Goal: Communication & Community: Answer question/provide support

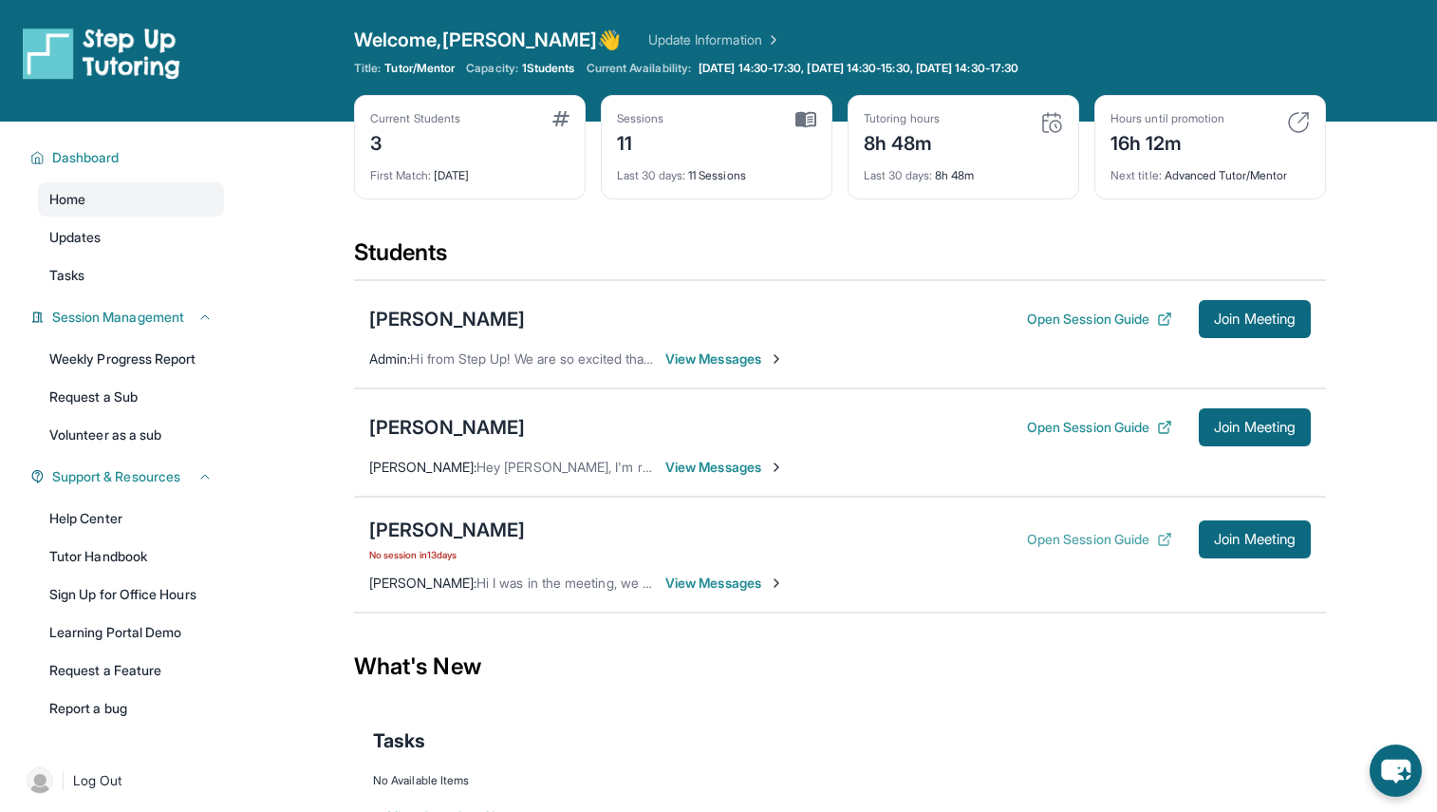
click at [1053, 534] on button "Open Session Guide" at bounding box center [1099, 539] width 145 height 19
click at [1028, 316] on button "Open Session Guide" at bounding box center [1099, 318] width 145 height 19
click at [1050, 422] on button "Open Session Guide" at bounding box center [1099, 427] width 145 height 19
click at [708, 584] on span "View Messages" at bounding box center [724, 582] width 119 height 19
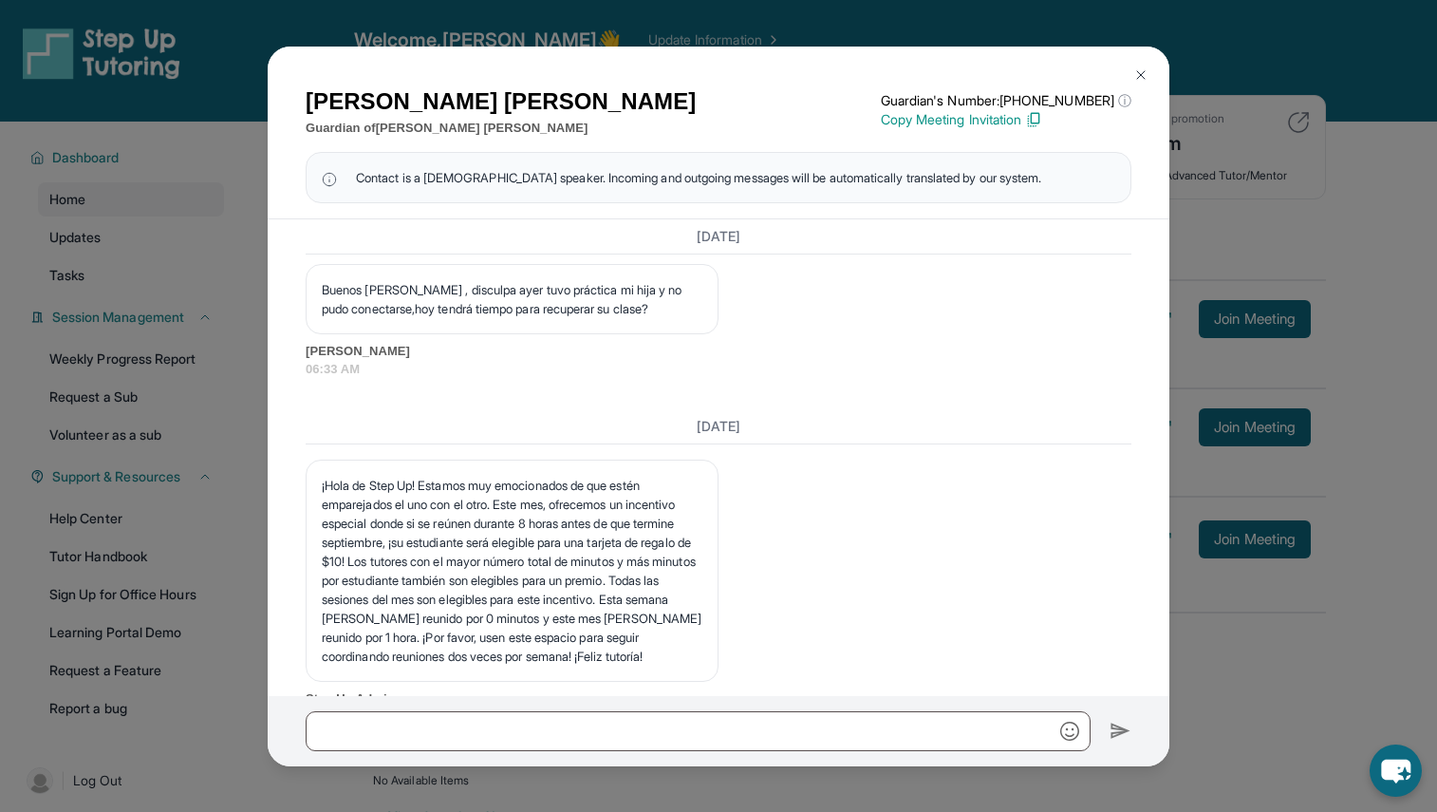
scroll to position [9811, 0]
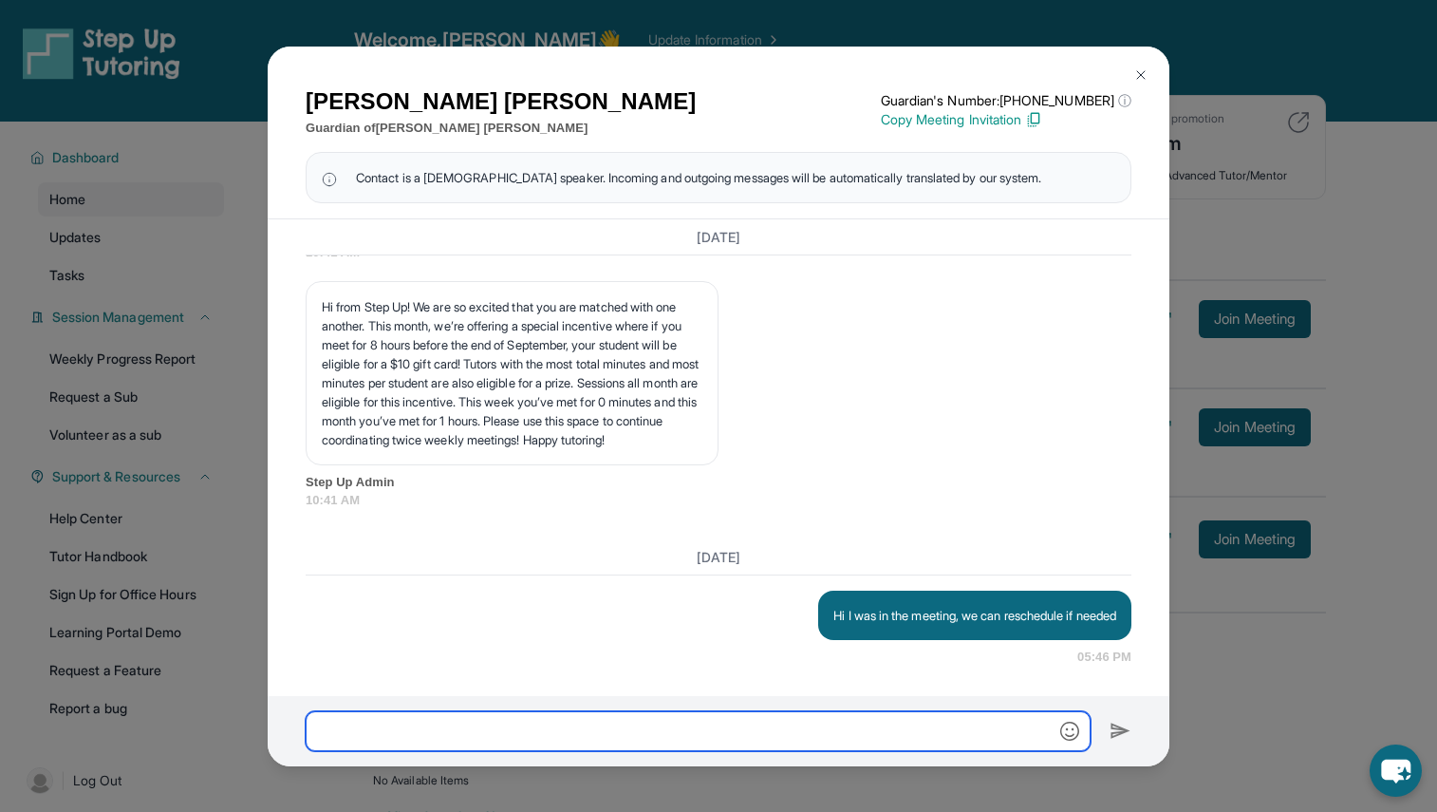
click at [529, 739] on input "text" at bounding box center [698, 731] width 785 height 40
type input "**********"
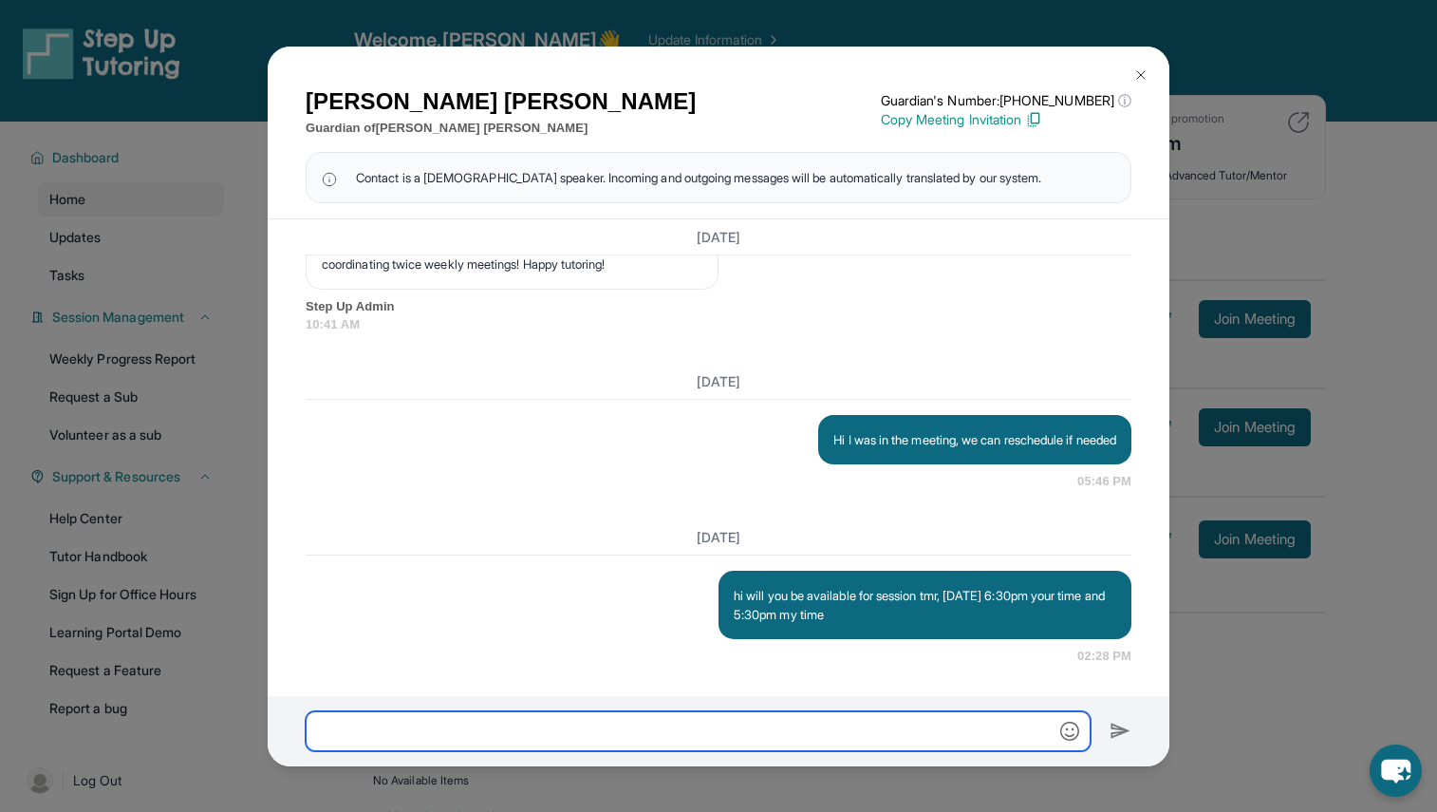
scroll to position [9987, 0]
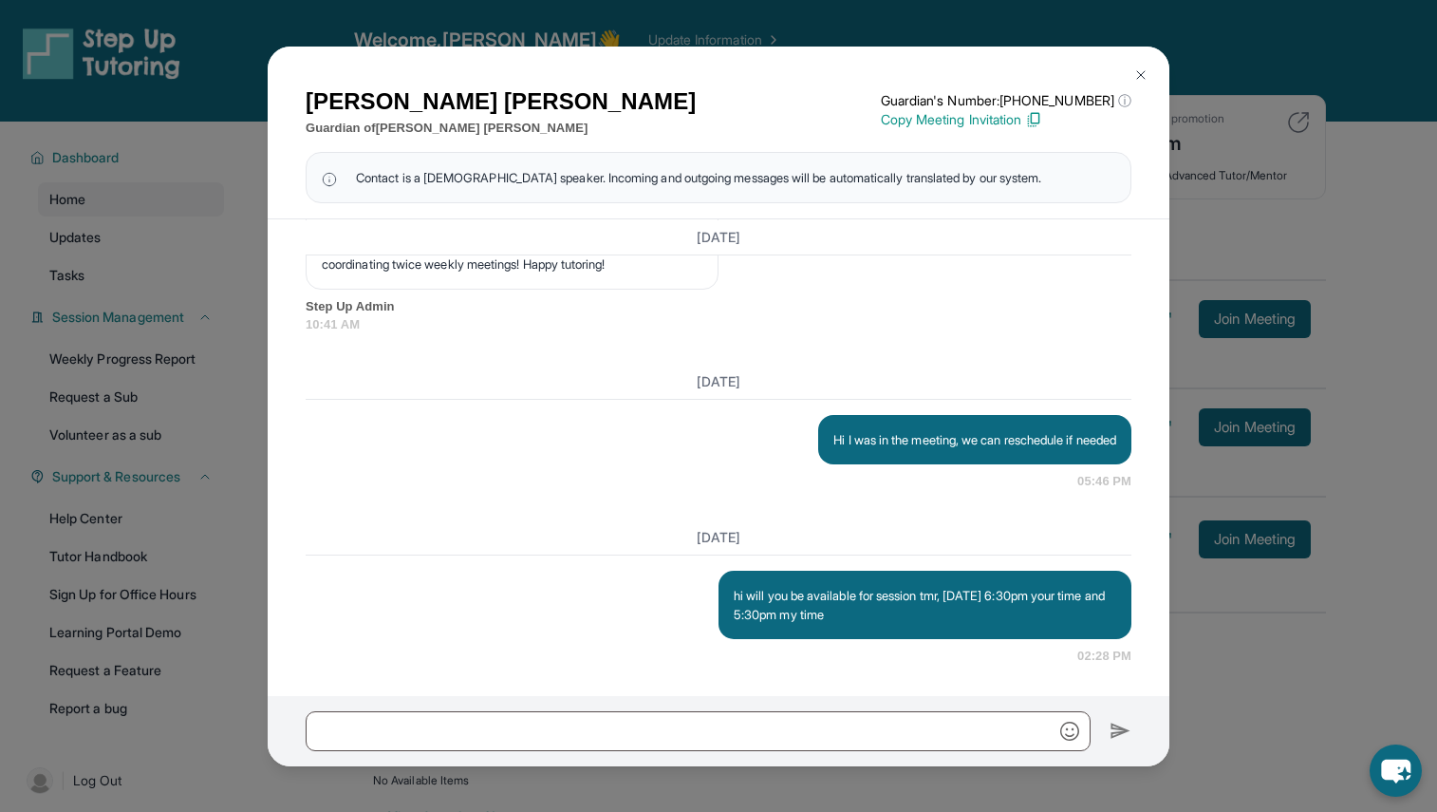
click at [1137, 69] on img at bounding box center [1141, 74] width 15 height 15
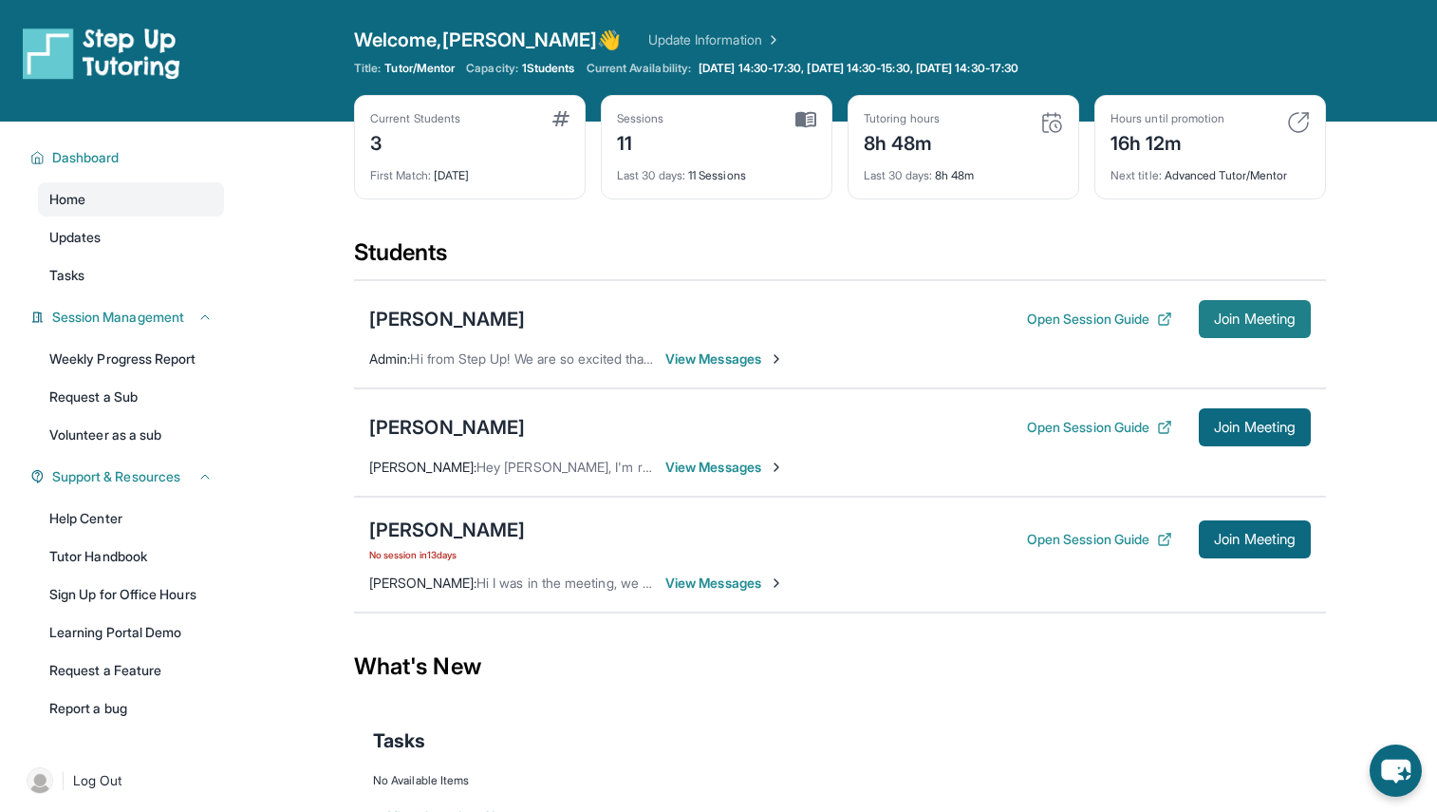
click at [1293, 322] on span "Join Meeting" at bounding box center [1255, 318] width 82 height 11
